Goal: Information Seeking & Learning: Find specific fact

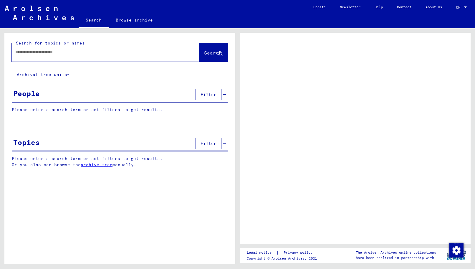
click at [19, 51] on input "text" at bounding box center [100, 52] width 170 height 6
click at [22, 51] on input "text" at bounding box center [100, 52] width 170 height 6
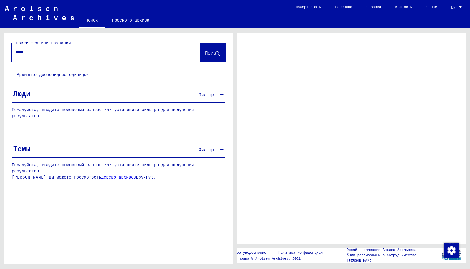
type input "*****"
click at [208, 52] on span "Поиск" at bounding box center [212, 53] width 14 height 6
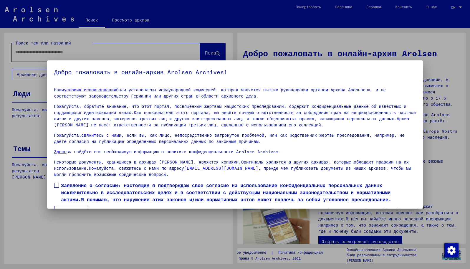
click at [54, 185] on span at bounding box center [56, 185] width 5 height 5
click at [65, 206] on button "Я согласен" at bounding box center [71, 211] width 35 height 11
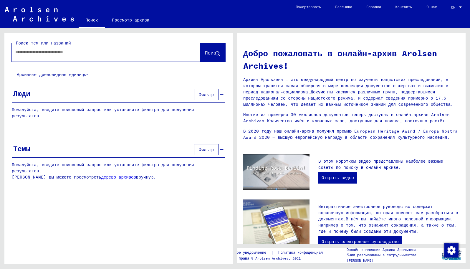
click at [19, 53] on input "text" at bounding box center [98, 52] width 167 height 6
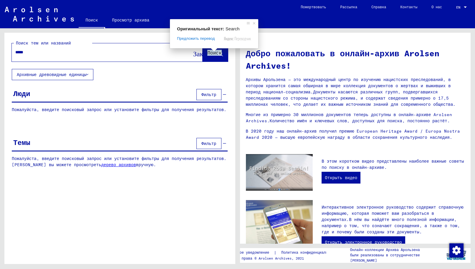
click at [212, 50] on span at bounding box center [214, 50] width 8 height 4
click at [212, 54] on ya-tr-span "Поиск" at bounding box center [214, 53] width 14 height 6
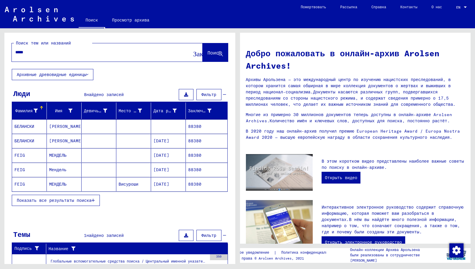
click at [92, 200] on icon "button" at bounding box center [93, 200] width 3 height 4
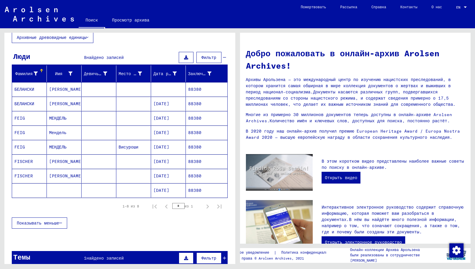
scroll to position [90, 0]
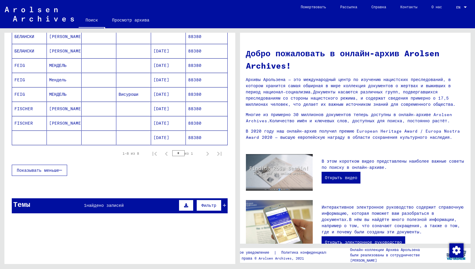
click at [223, 205] on icon at bounding box center [224, 205] width 3 height 4
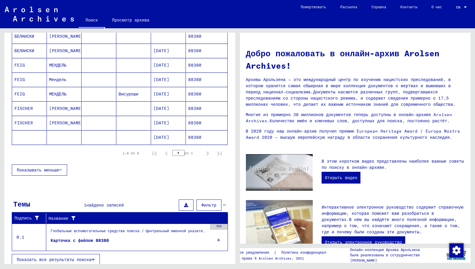
scroll to position [94, 0]
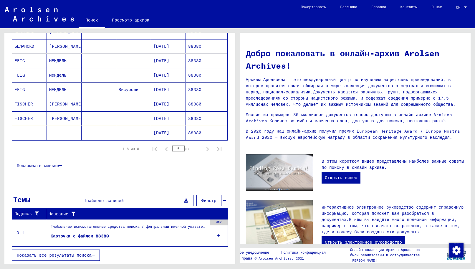
click at [105, 235] on figure "Карточка с файлом 88380" at bounding box center [129, 237] width 156 height 9
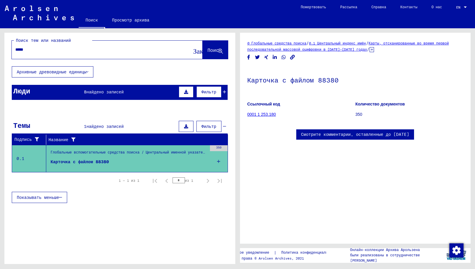
click at [29, 49] on input "*****" at bounding box center [101, 49] width 173 height 6
type input "*"
click at [223, 92] on icon at bounding box center [224, 92] width 3 height 4
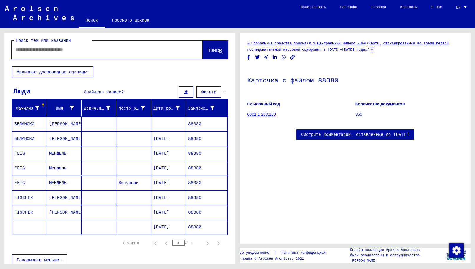
click at [202, 123] on mat-cell "88380" at bounding box center [206, 124] width 41 height 14
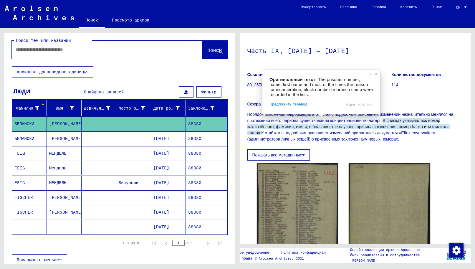
scroll to position [59, 0]
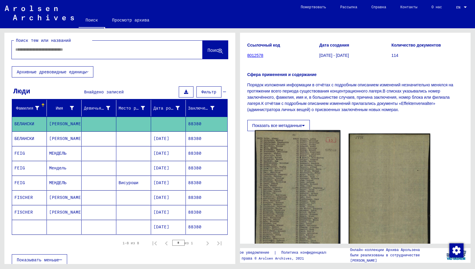
click at [304, 156] on img at bounding box center [298, 197] width 86 height 135
